Goal: Browse casually

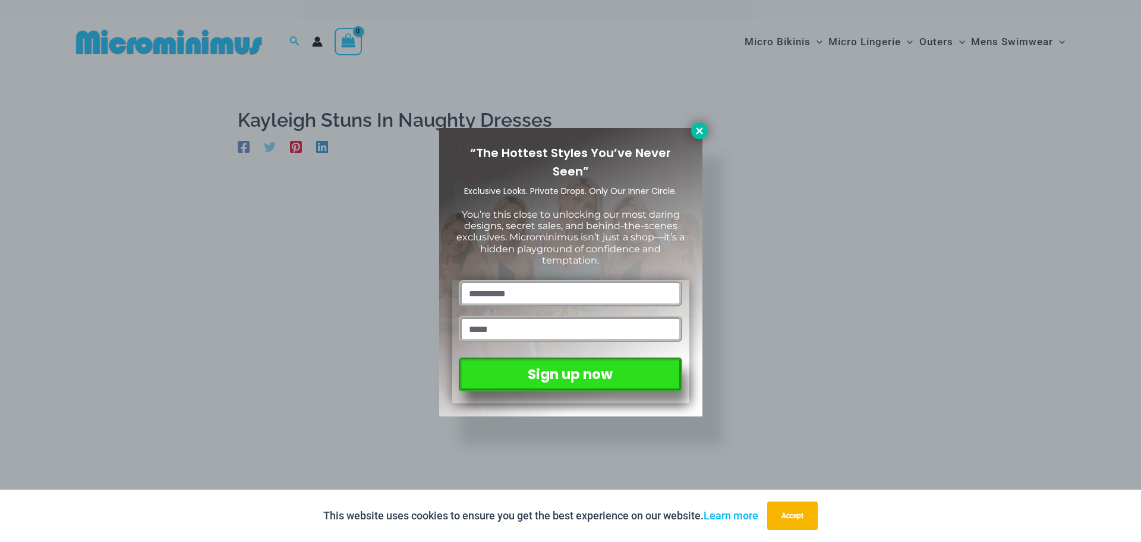
click at [699, 127] on icon at bounding box center [699, 130] width 11 height 11
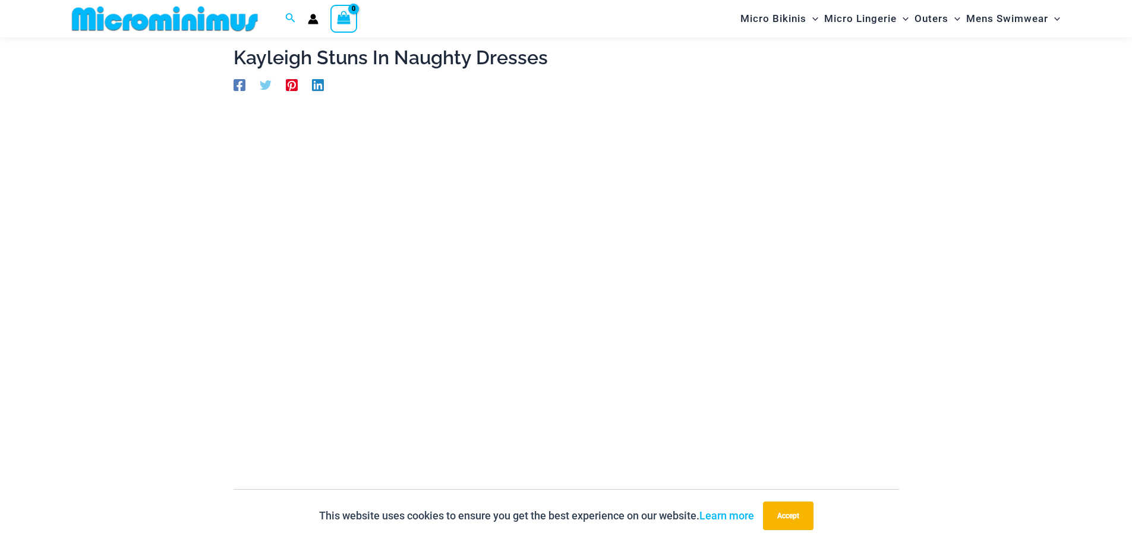
scroll to position [51, 0]
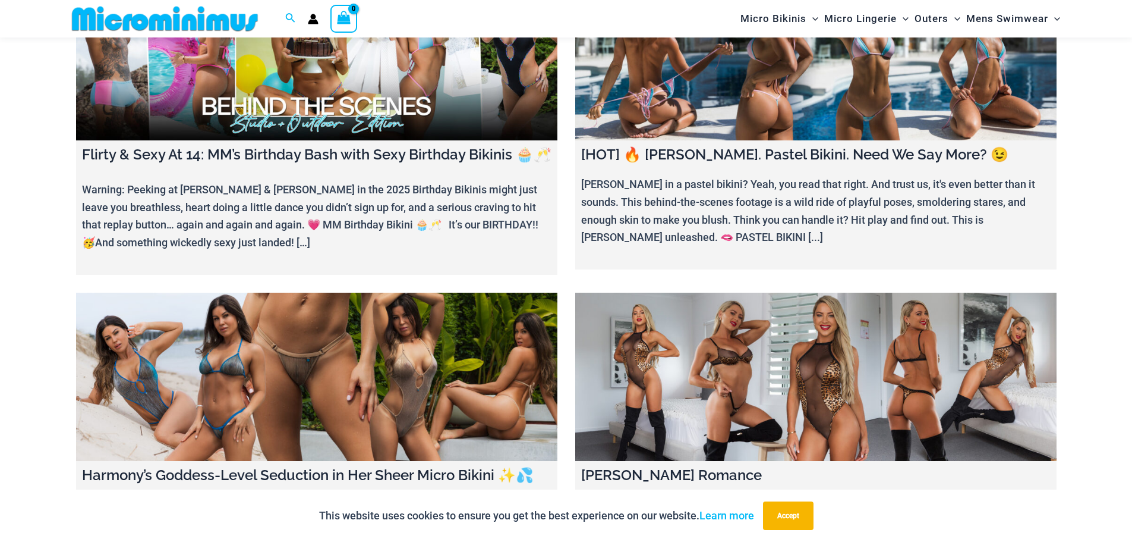
scroll to position [288, 0]
